Goal: Task Accomplishment & Management: Complete application form

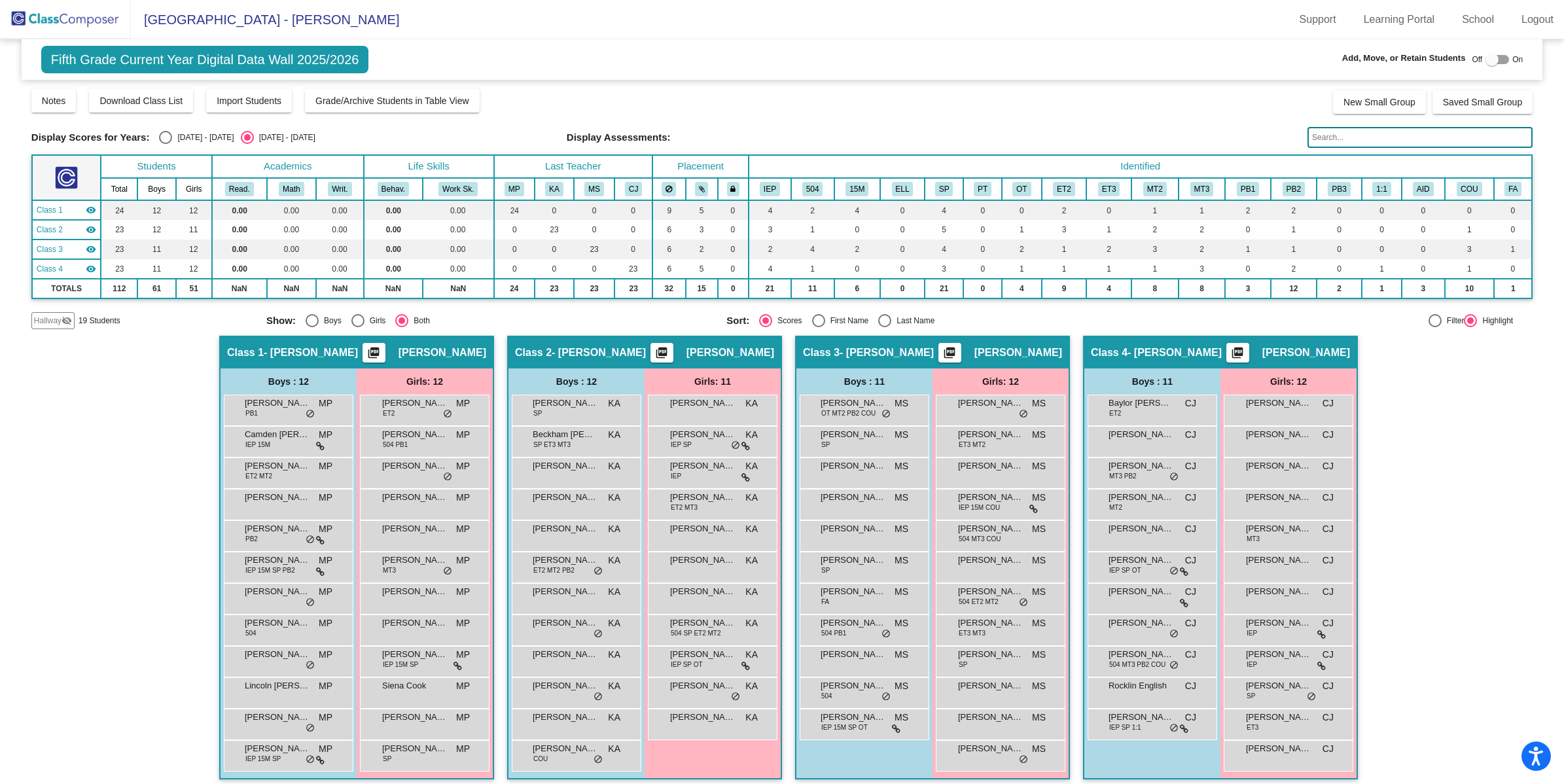
click at [73, 13] on img at bounding box center [66, 19] width 131 height 38
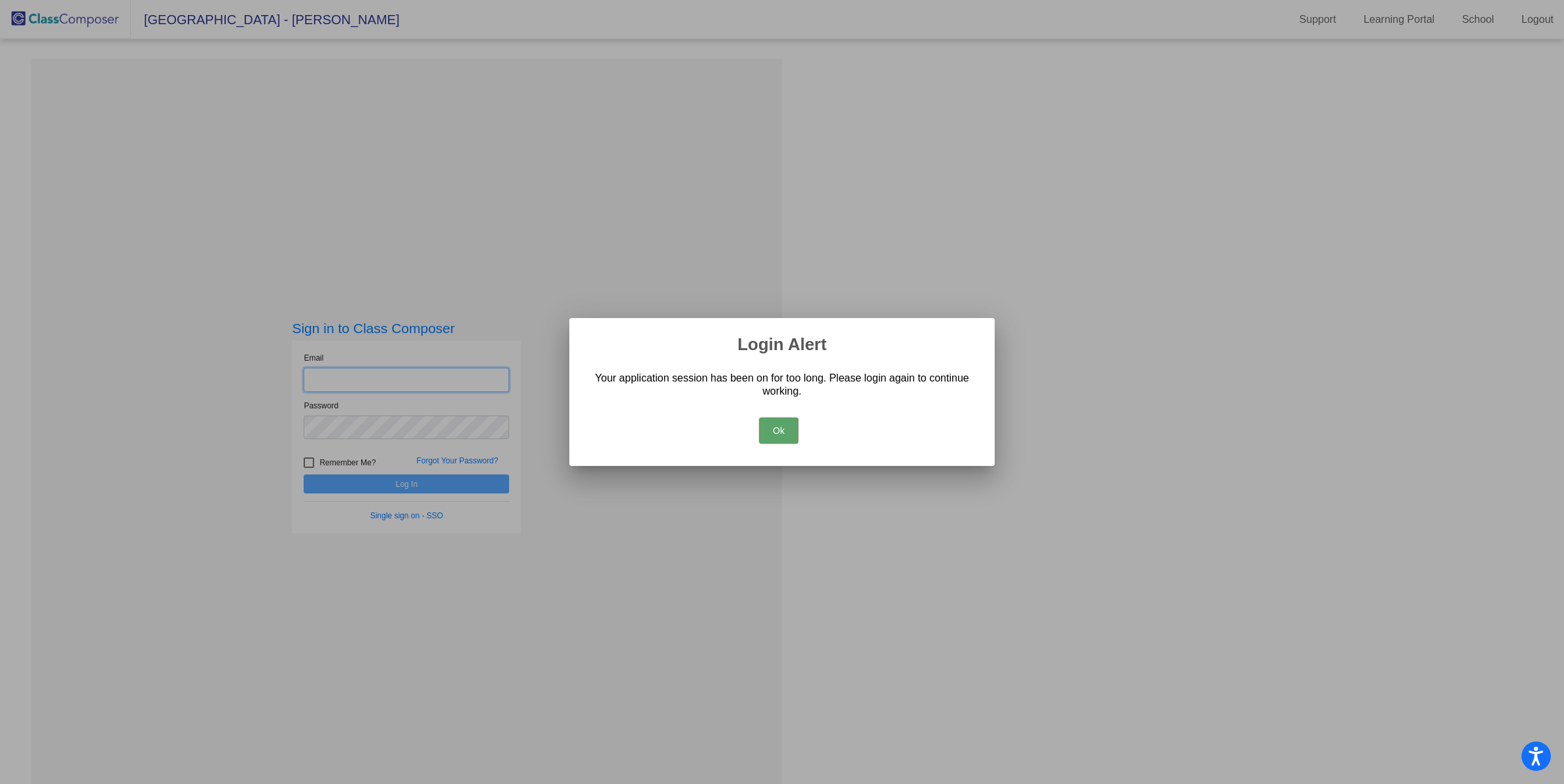
type input "[EMAIL_ADDRESS][DOMAIN_NAME]"
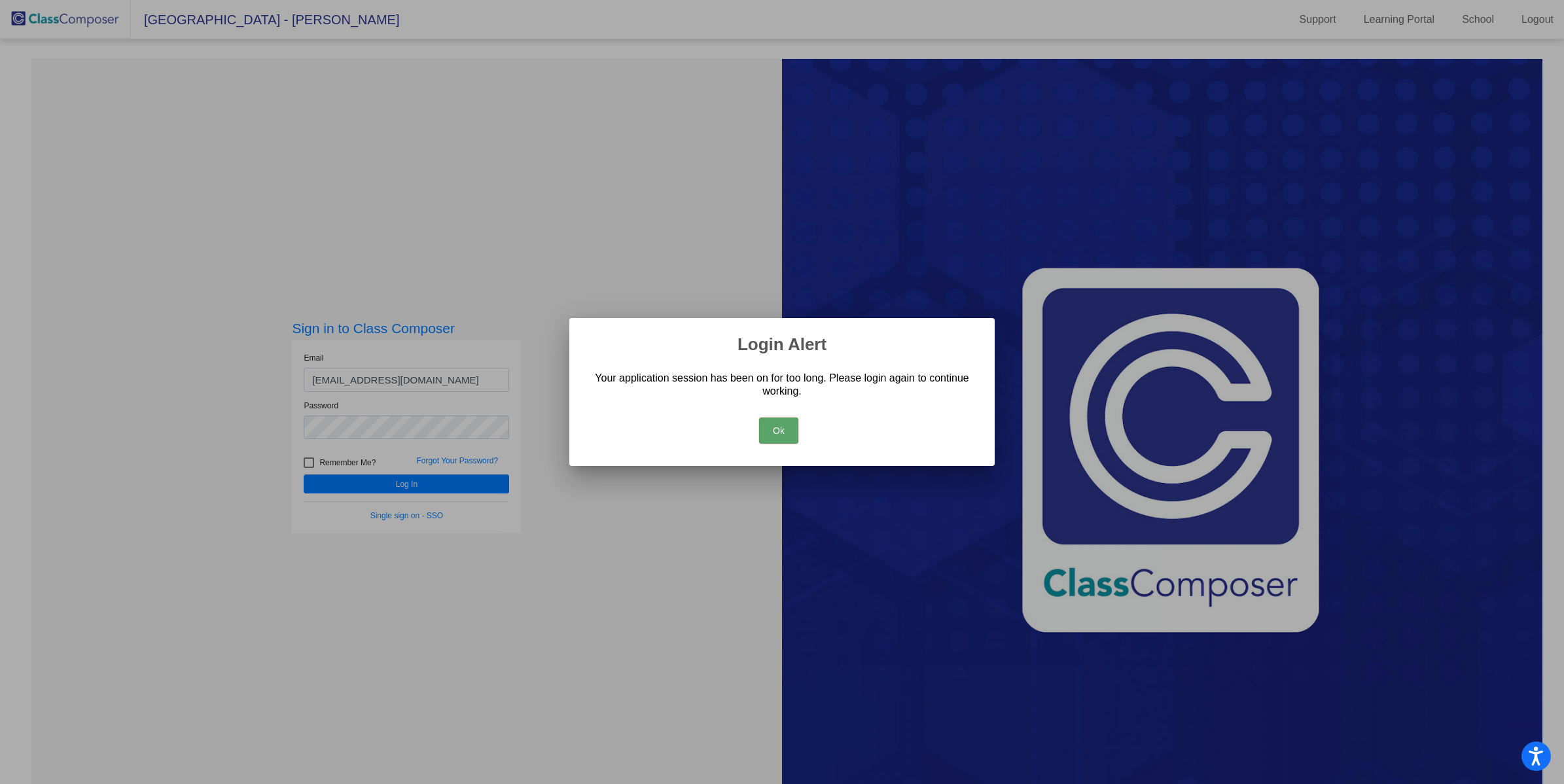
click at [777, 427] on button "Ok" at bounding box center [778, 430] width 39 height 26
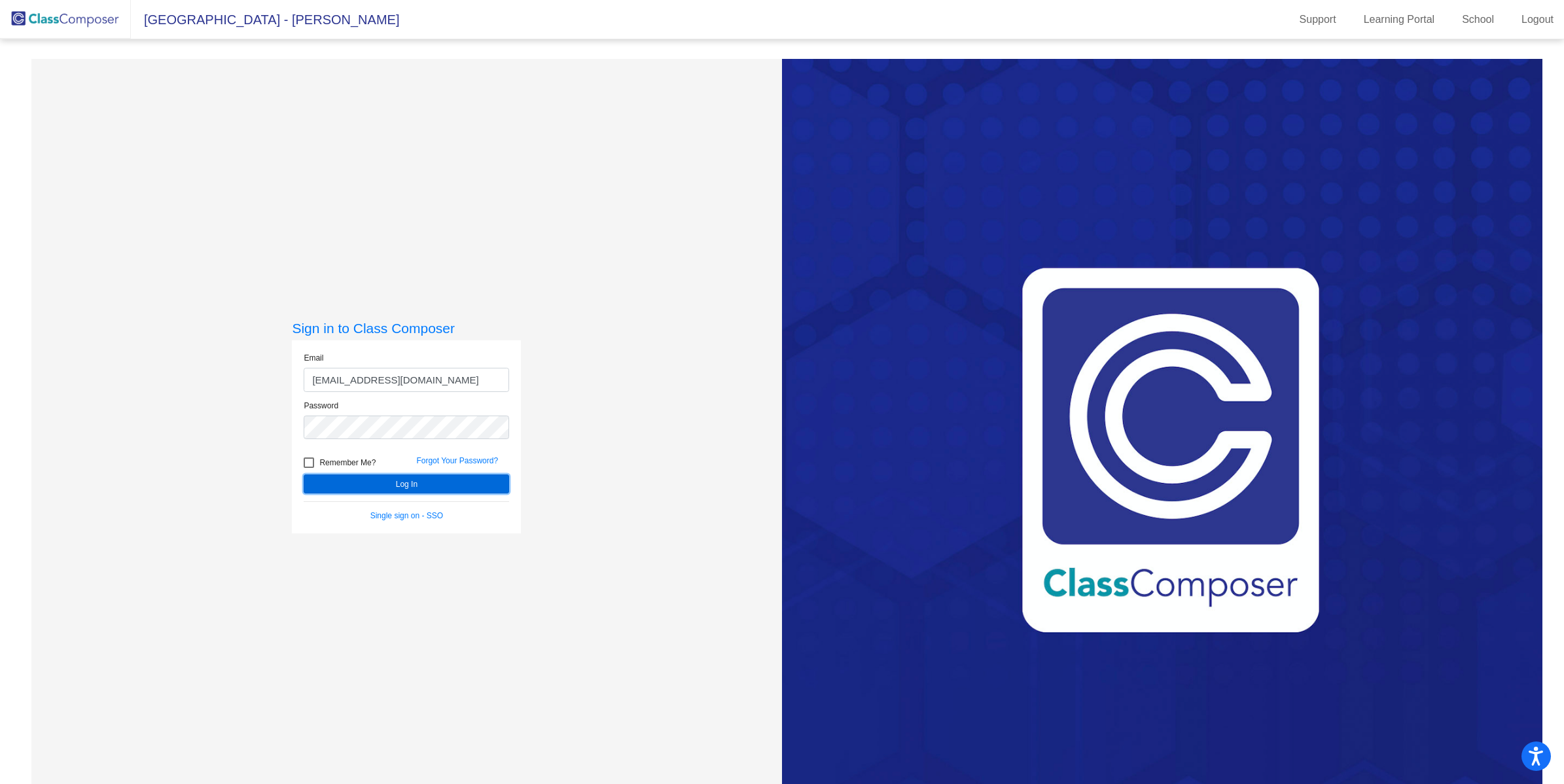
click at [435, 491] on button "Log In" at bounding box center [406, 484] width 205 height 19
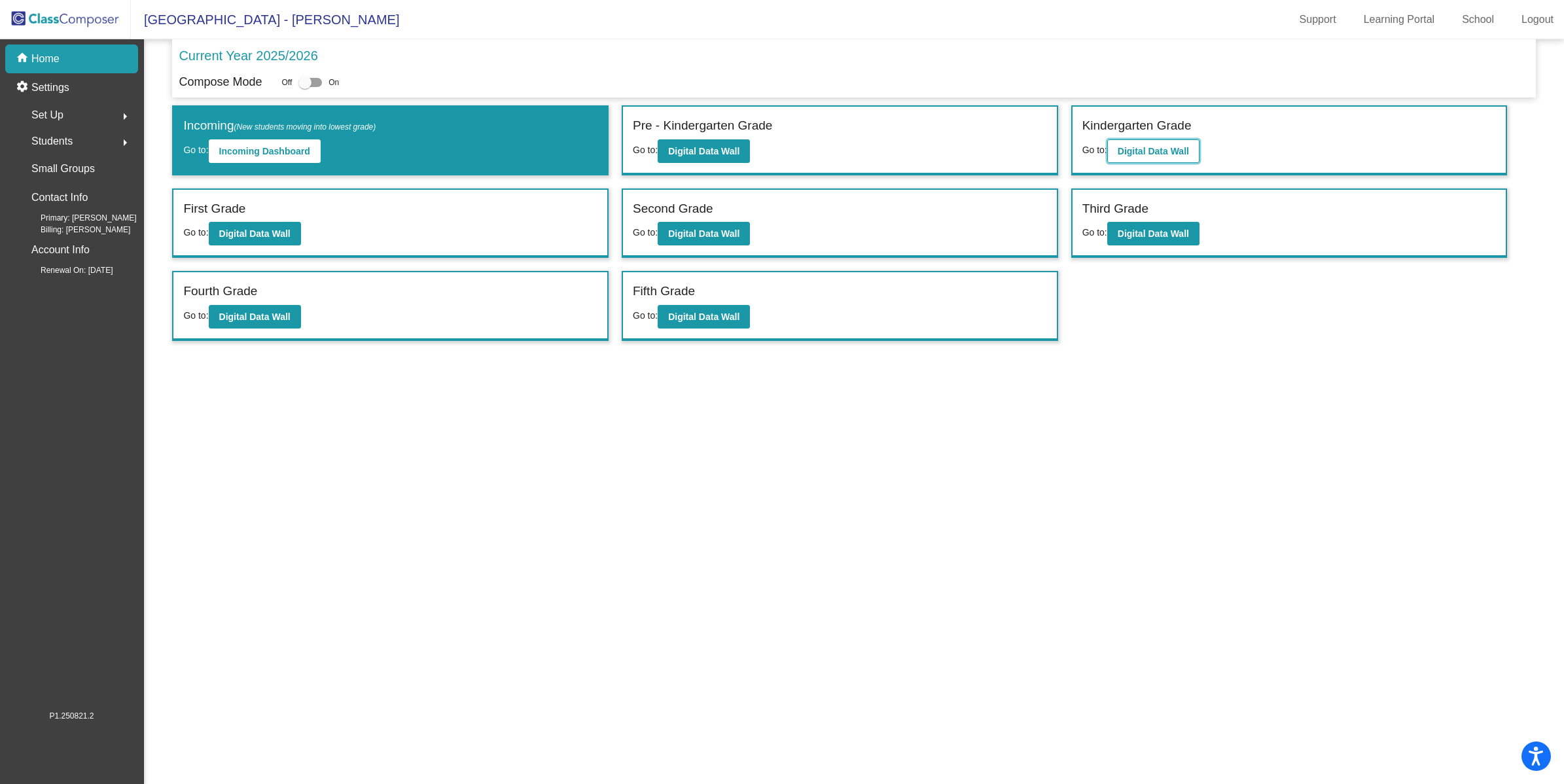
click at [1175, 158] on button "Digital Data Wall" at bounding box center [1153, 151] width 92 height 24
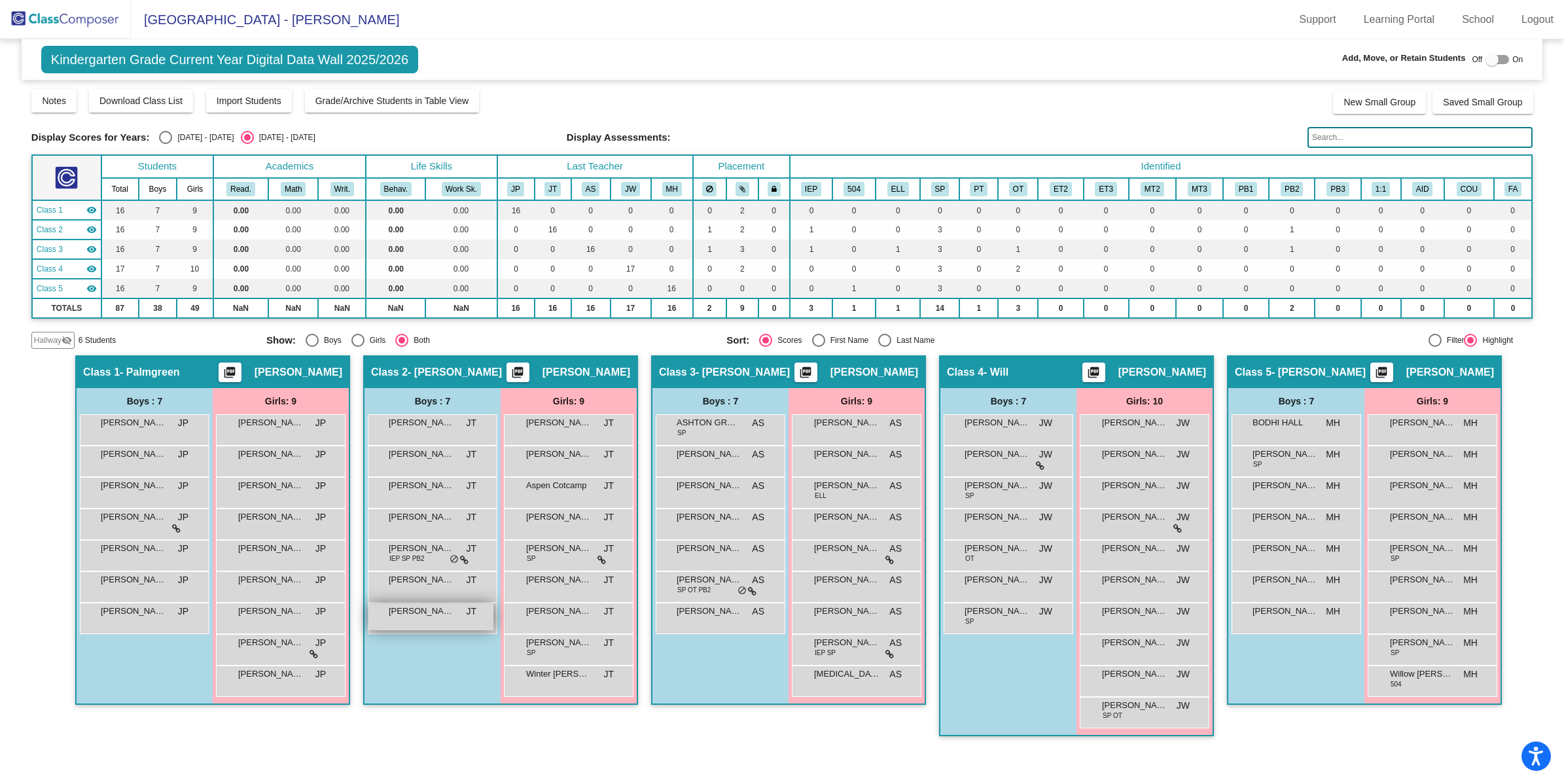
drag, startPoint x: 440, startPoint y: 619, endPoint x: 410, endPoint y: 619, distance: 30.0
click at [410, 619] on div "[PERSON_NAME] lock do_not_disturb_alt" at bounding box center [431, 617] width 125 height 27
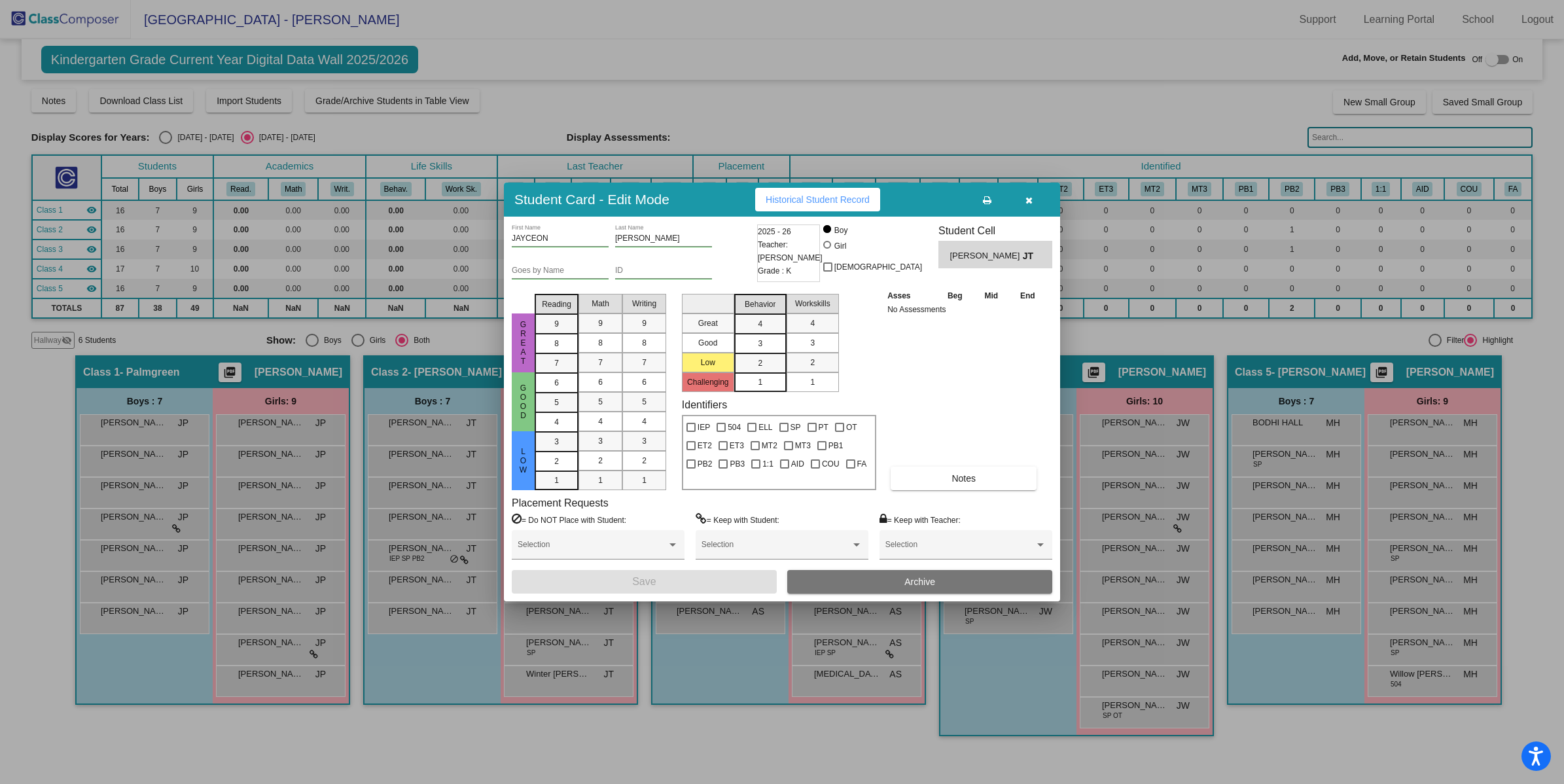
click at [874, 579] on button "Archive" at bounding box center [920, 582] width 265 height 24
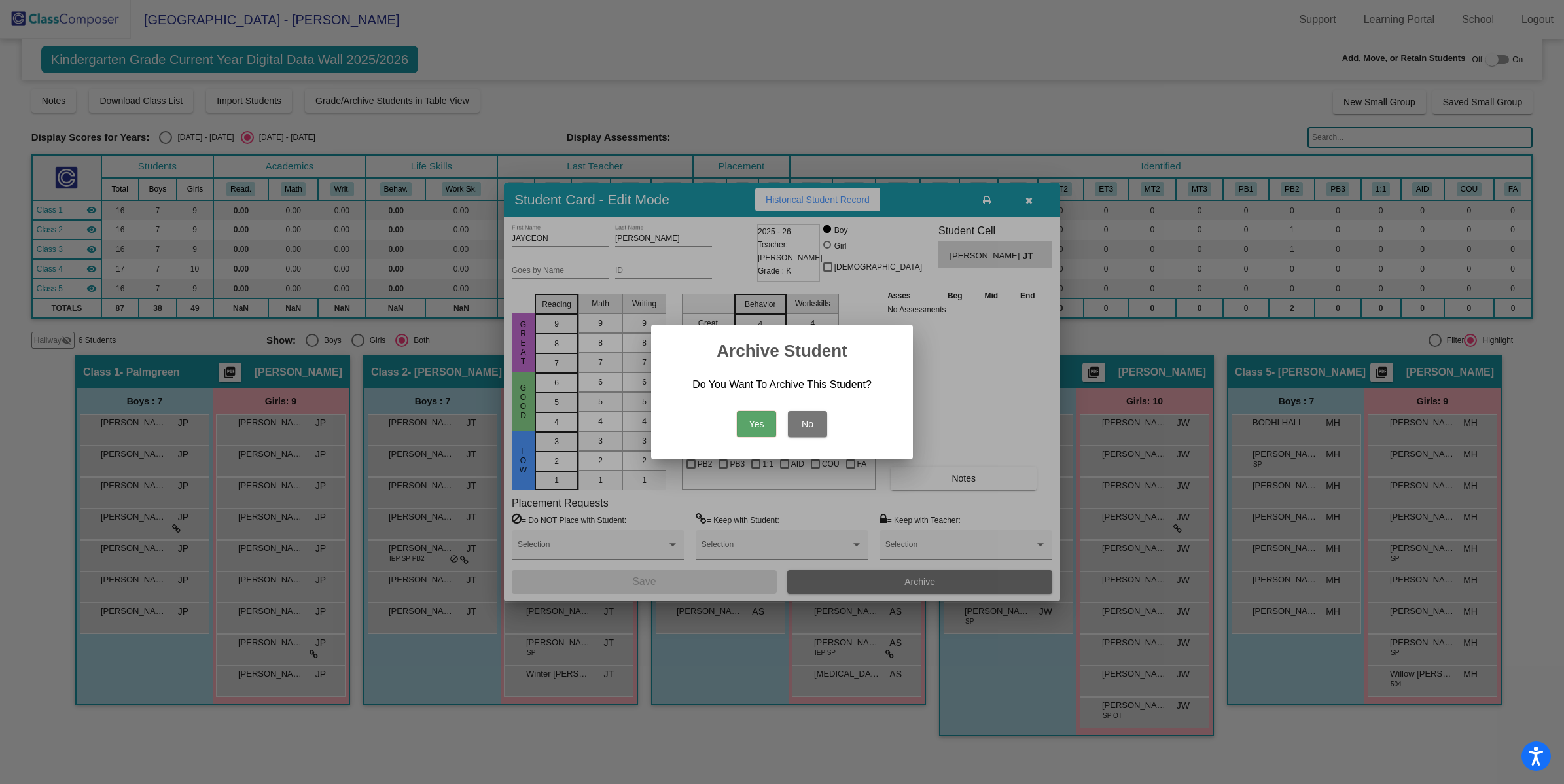
click at [769, 427] on button "Yes" at bounding box center [756, 424] width 39 height 26
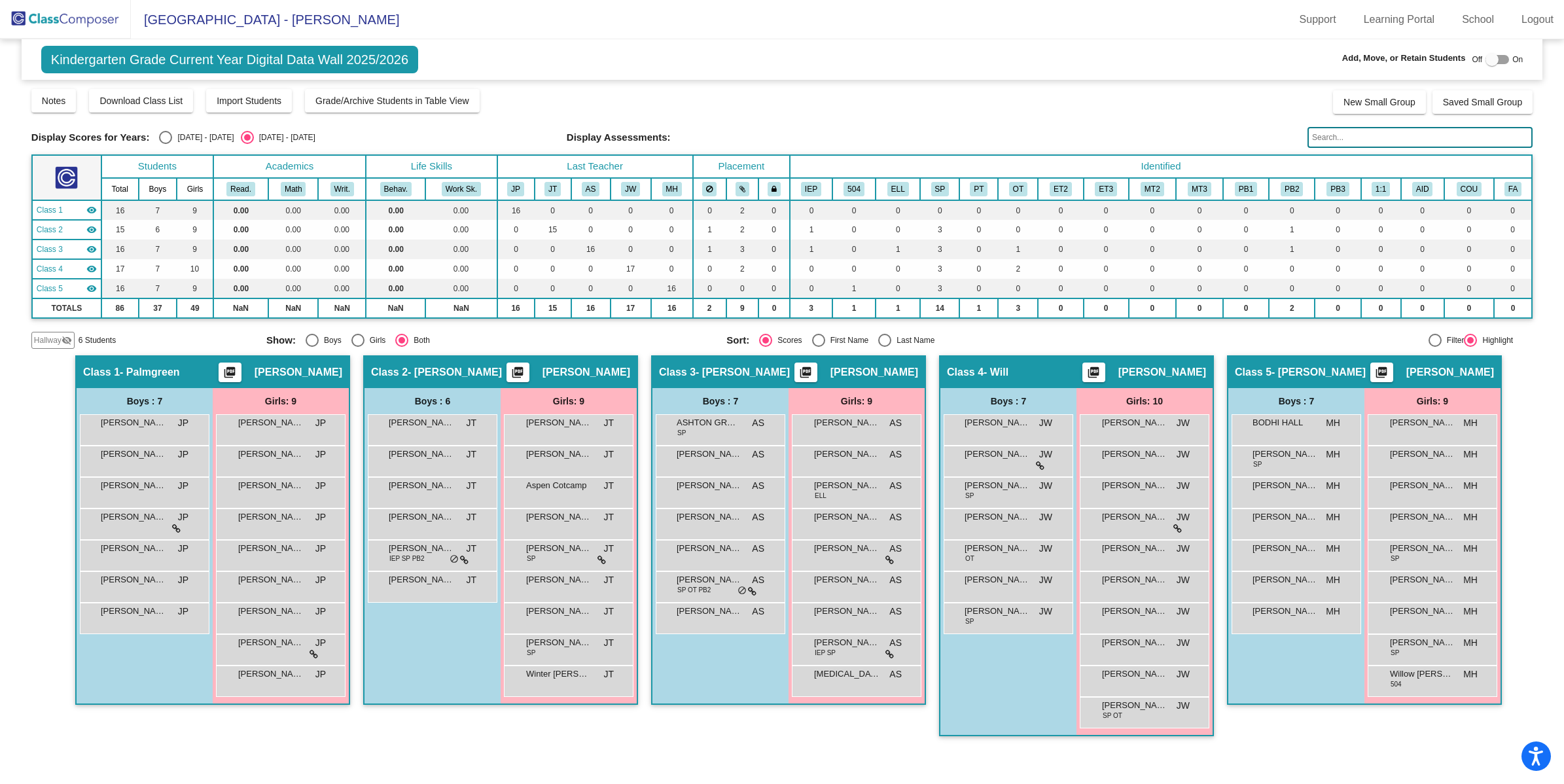
click at [61, 20] on img at bounding box center [66, 19] width 131 height 38
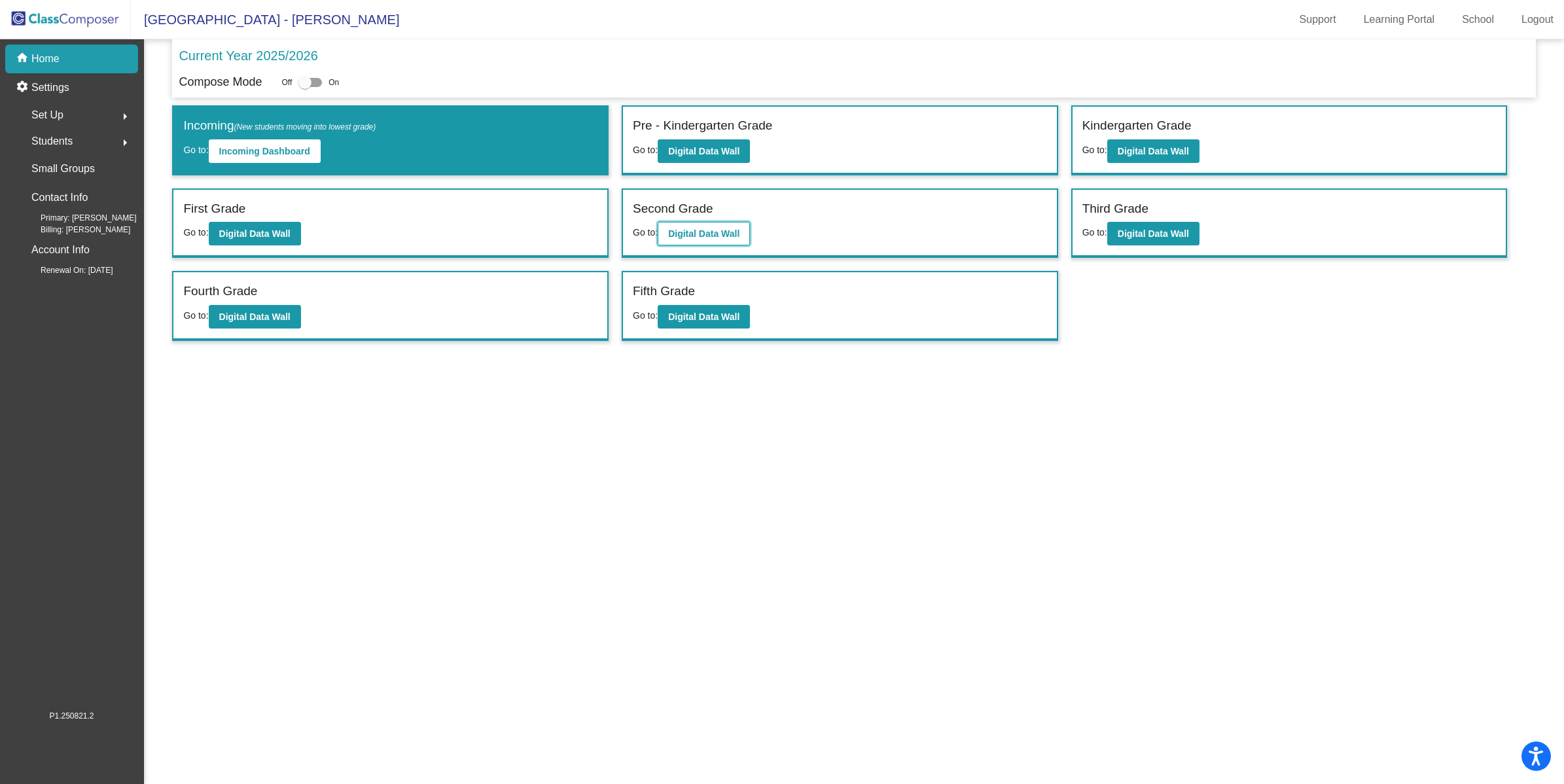
click at [724, 233] on b "Digital Data Wall" at bounding box center [704, 233] width 71 height 11
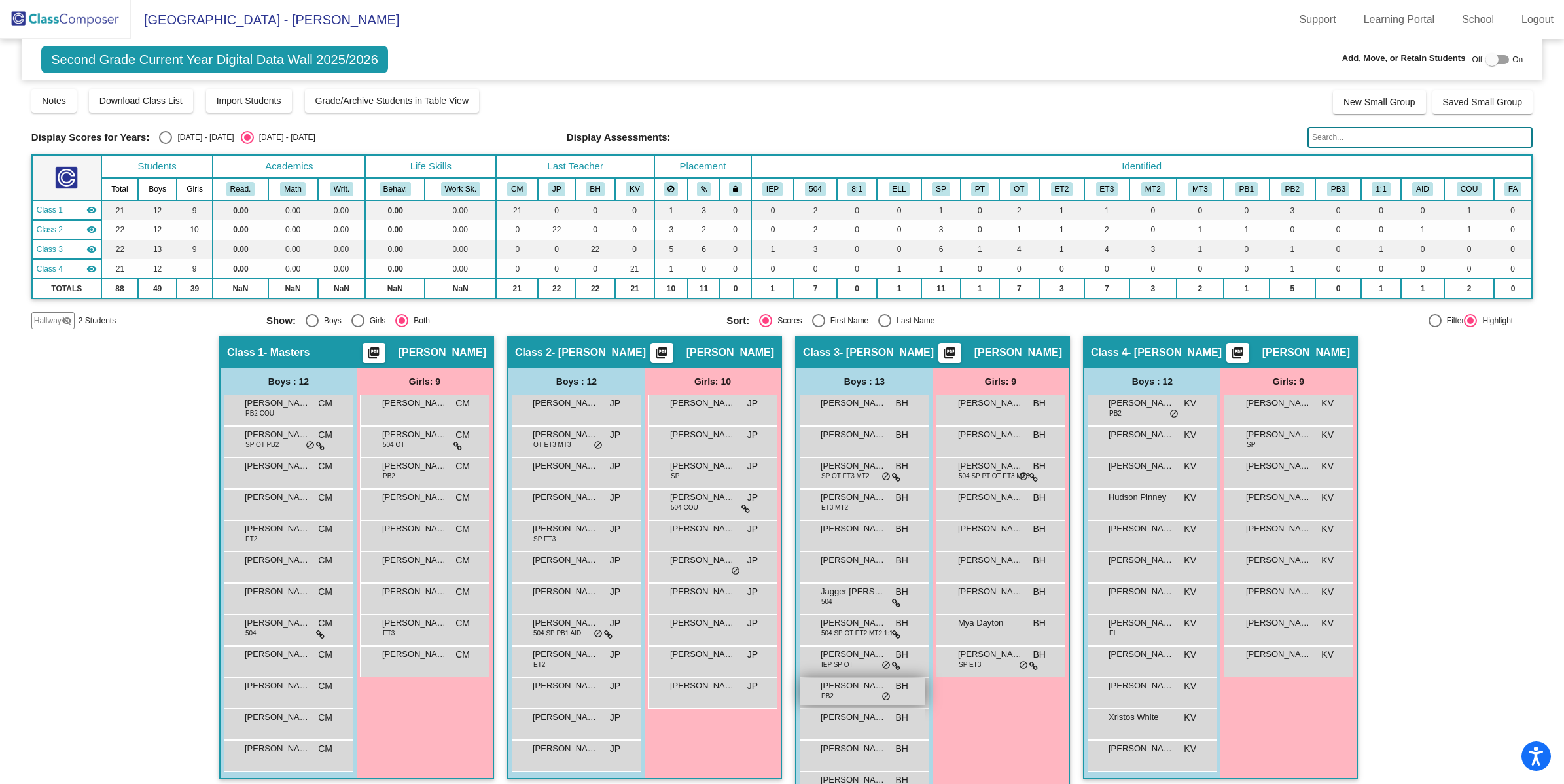
scroll to position [36, 0]
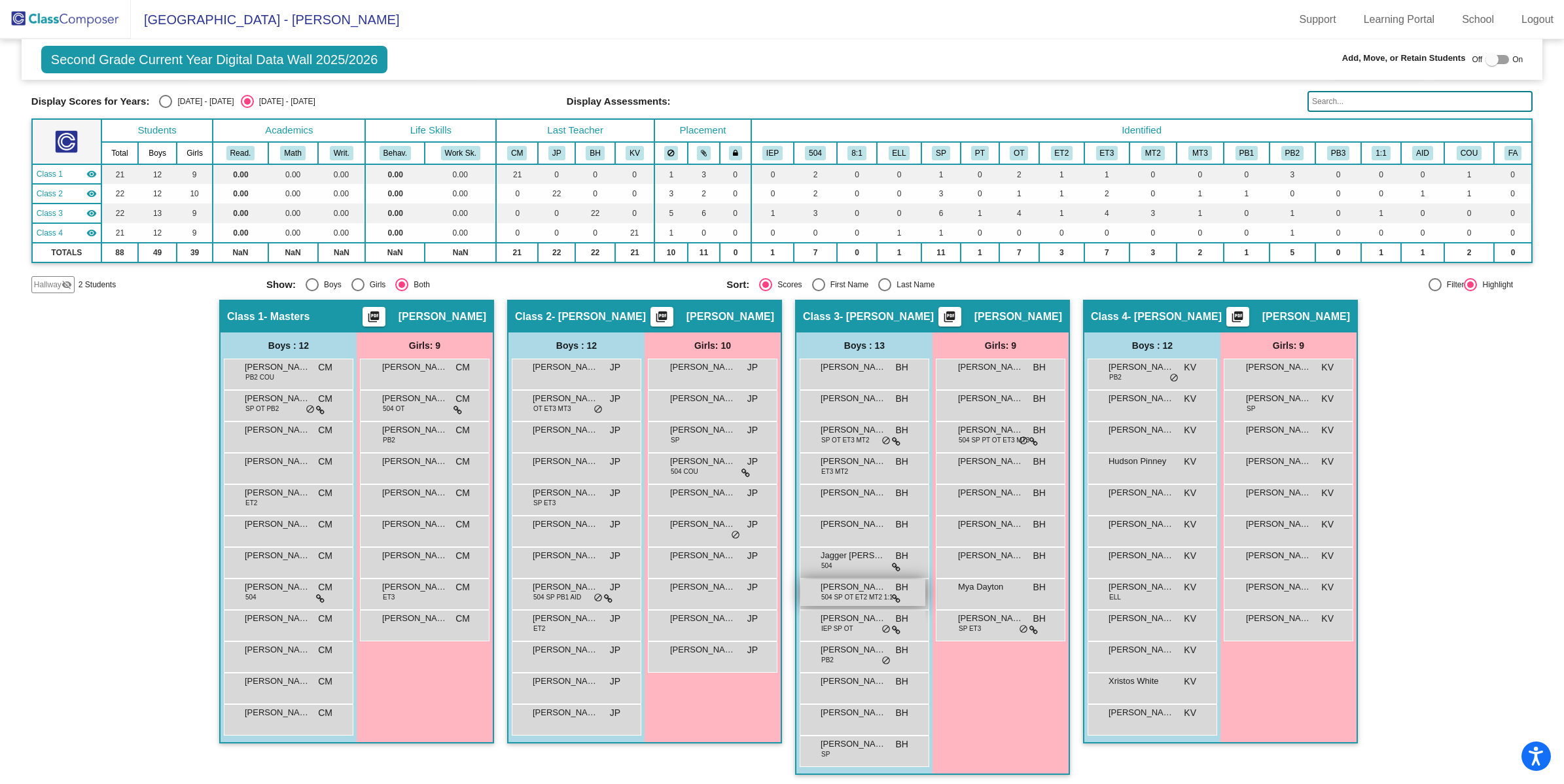
click at [858, 595] on span "504 SP OT ET2 MT2 1:1" at bounding box center [857, 597] width 72 height 10
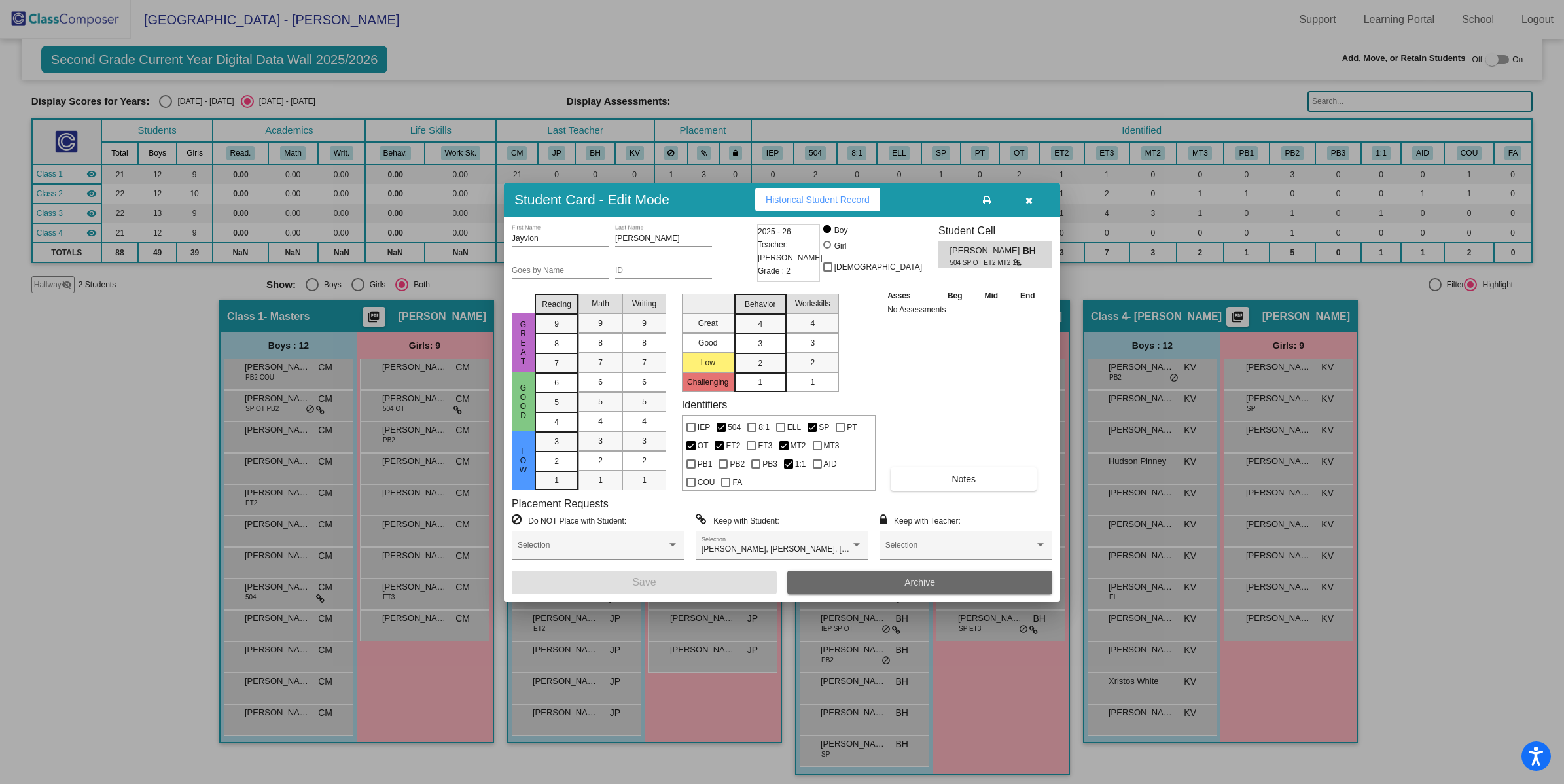
click at [940, 583] on button "Archive" at bounding box center [920, 582] width 265 height 24
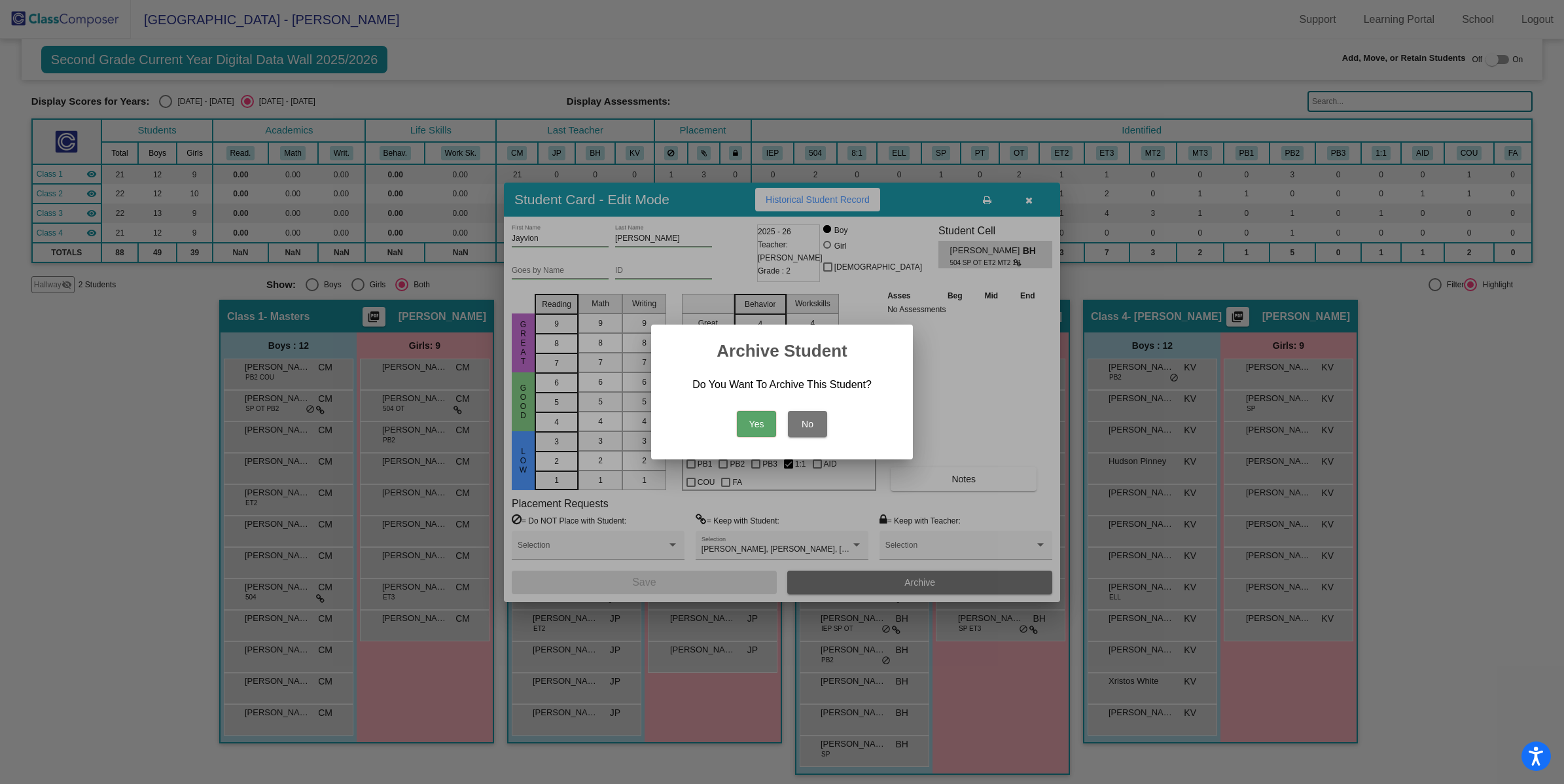
click at [754, 425] on button "Yes" at bounding box center [756, 424] width 39 height 26
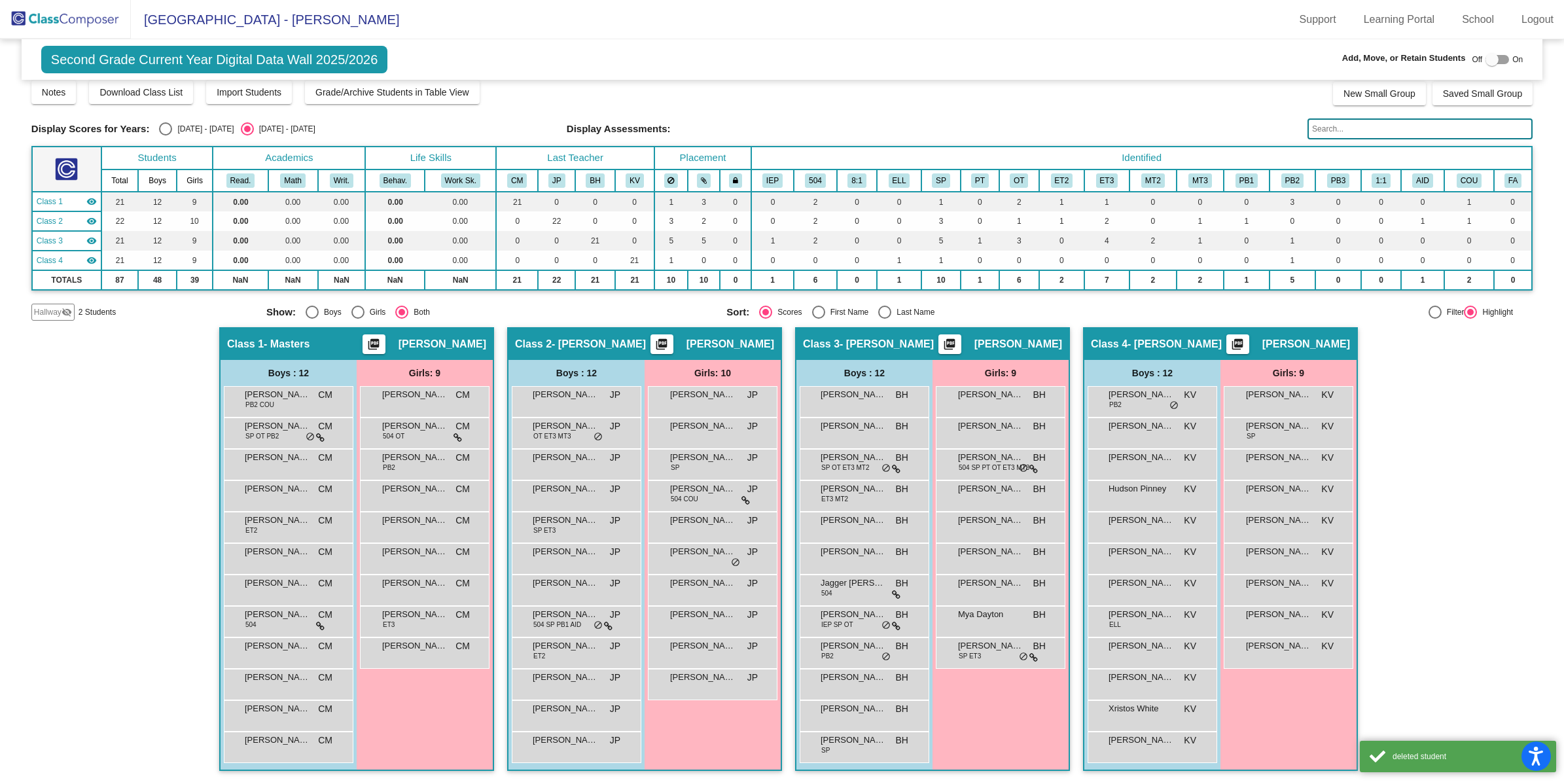
scroll to position [4, 0]
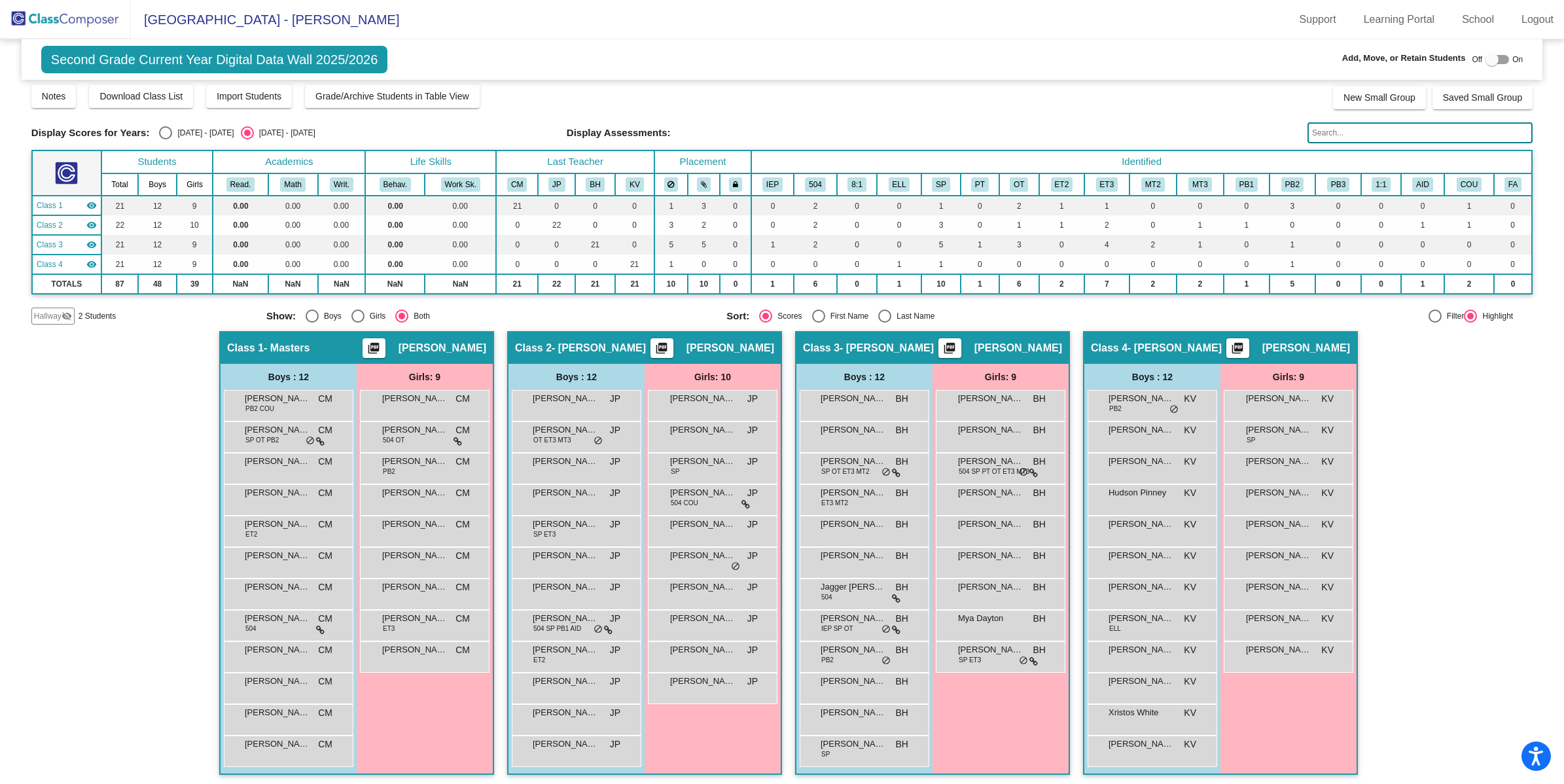
click at [72, 20] on img at bounding box center [66, 19] width 131 height 38
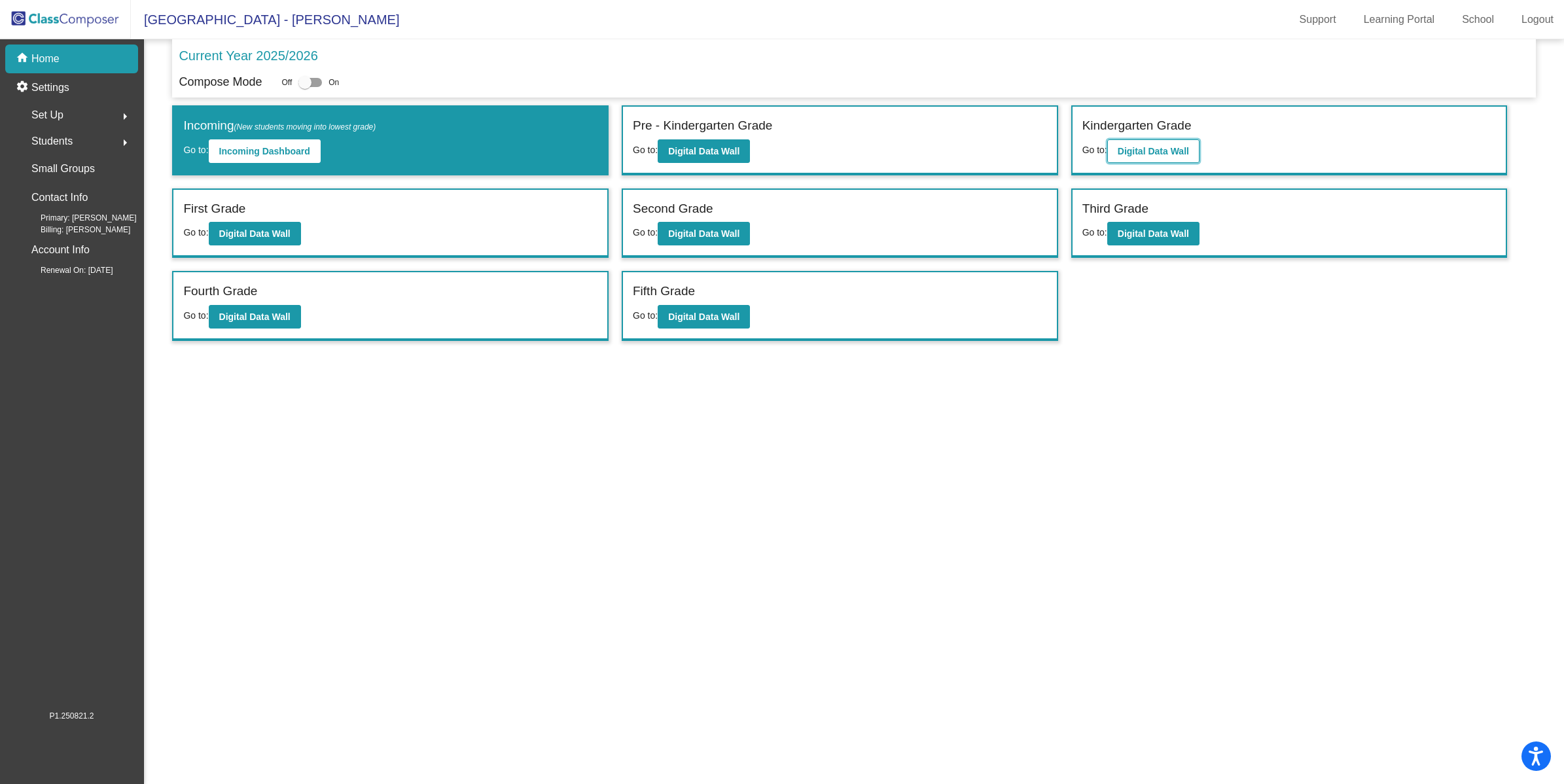
click at [1177, 150] on b "Digital Data Wall" at bounding box center [1153, 151] width 71 height 11
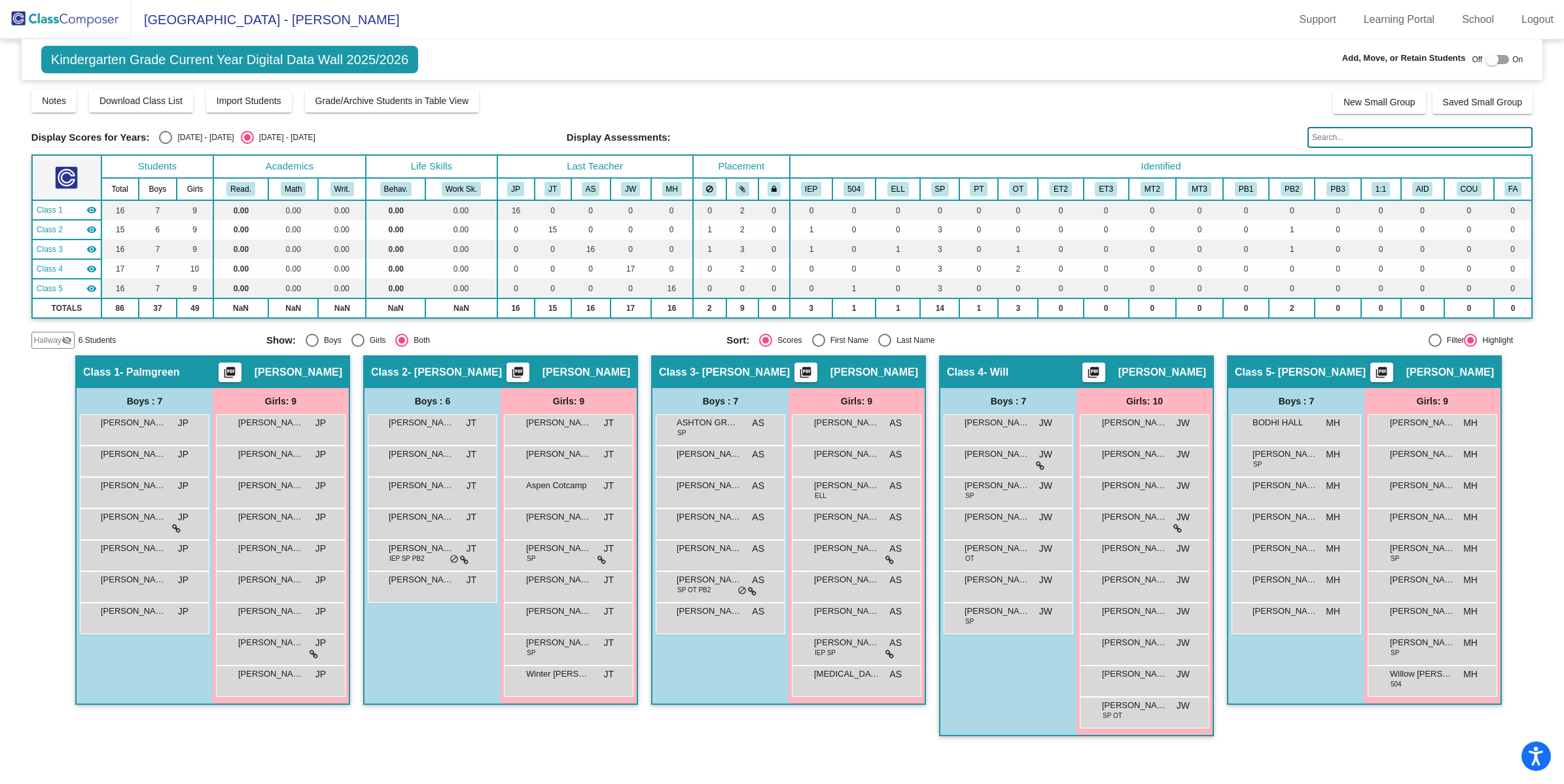
click at [1497, 60] on div at bounding box center [1492, 59] width 13 height 13
checkbox input "true"
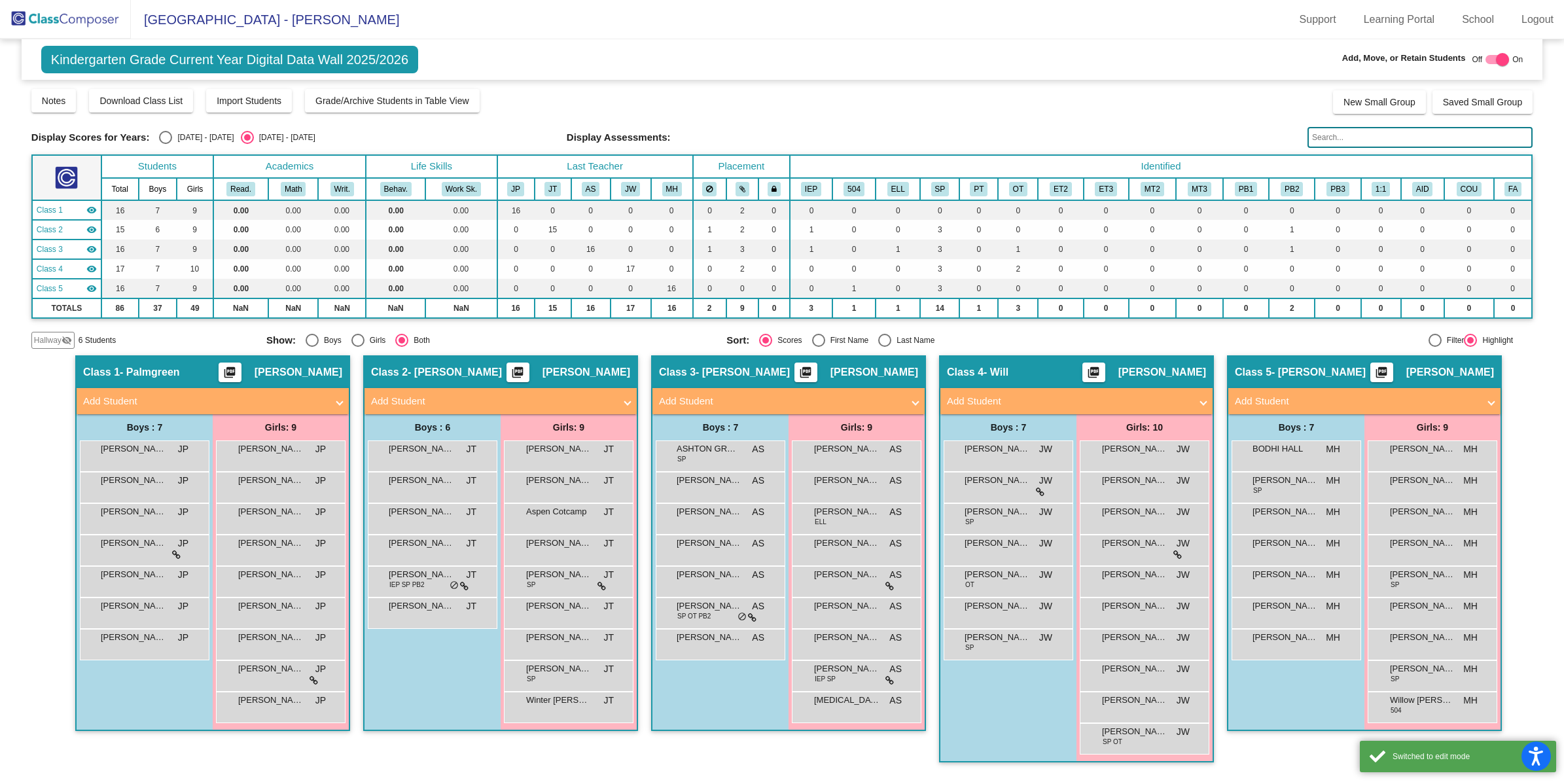
click at [485, 399] on mat-panel-title "Add Student" at bounding box center [493, 401] width 244 height 15
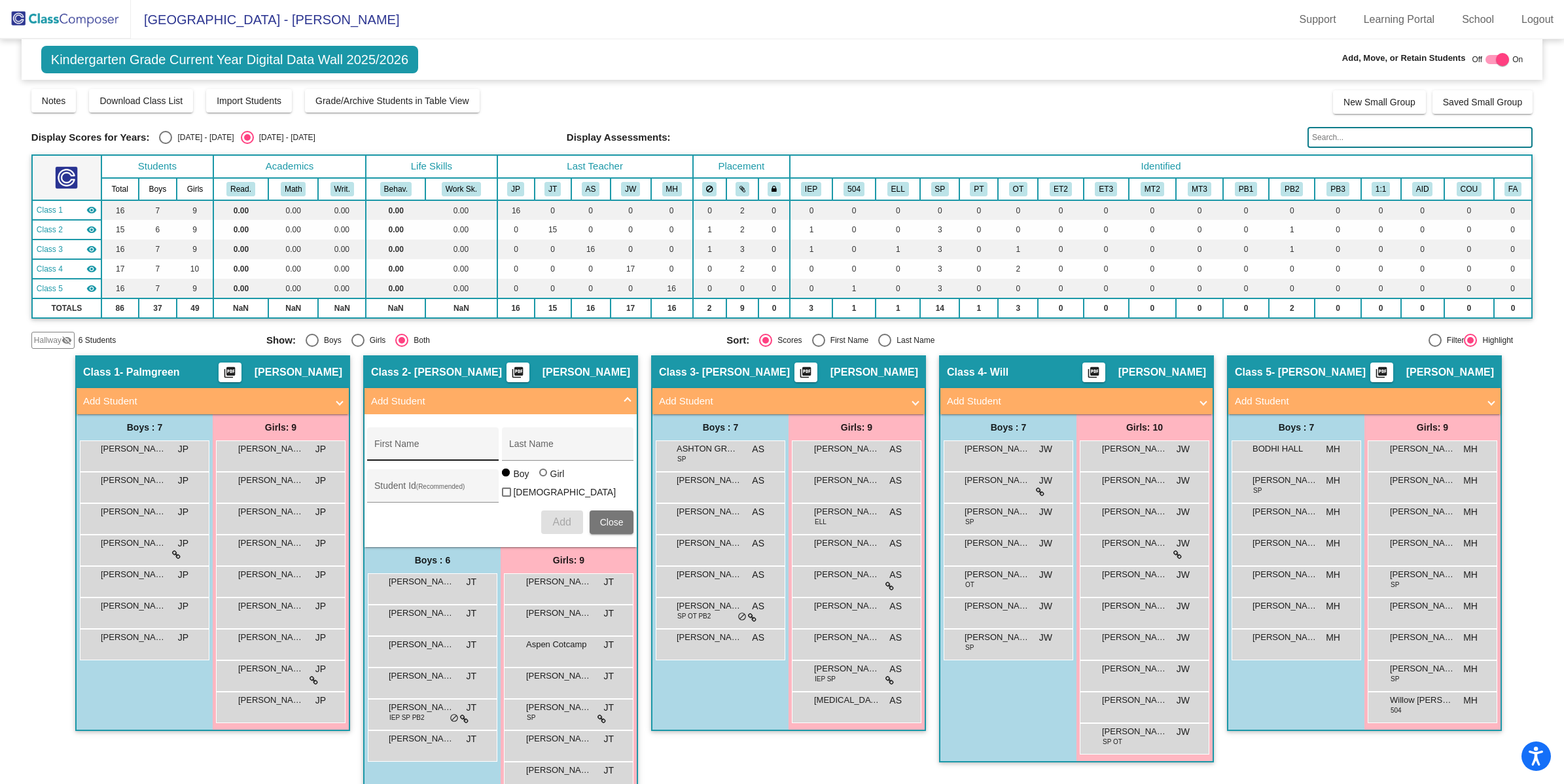
click at [428, 443] on input "First Name" at bounding box center [433, 448] width 118 height 11
click at [413, 447] on input "Kam" at bounding box center [433, 448] width 118 height 11
type input "[PERSON_NAME]"
click at [566, 524] on button "Add" at bounding box center [562, 522] width 42 height 24
